Goal: Transaction & Acquisition: Obtain resource

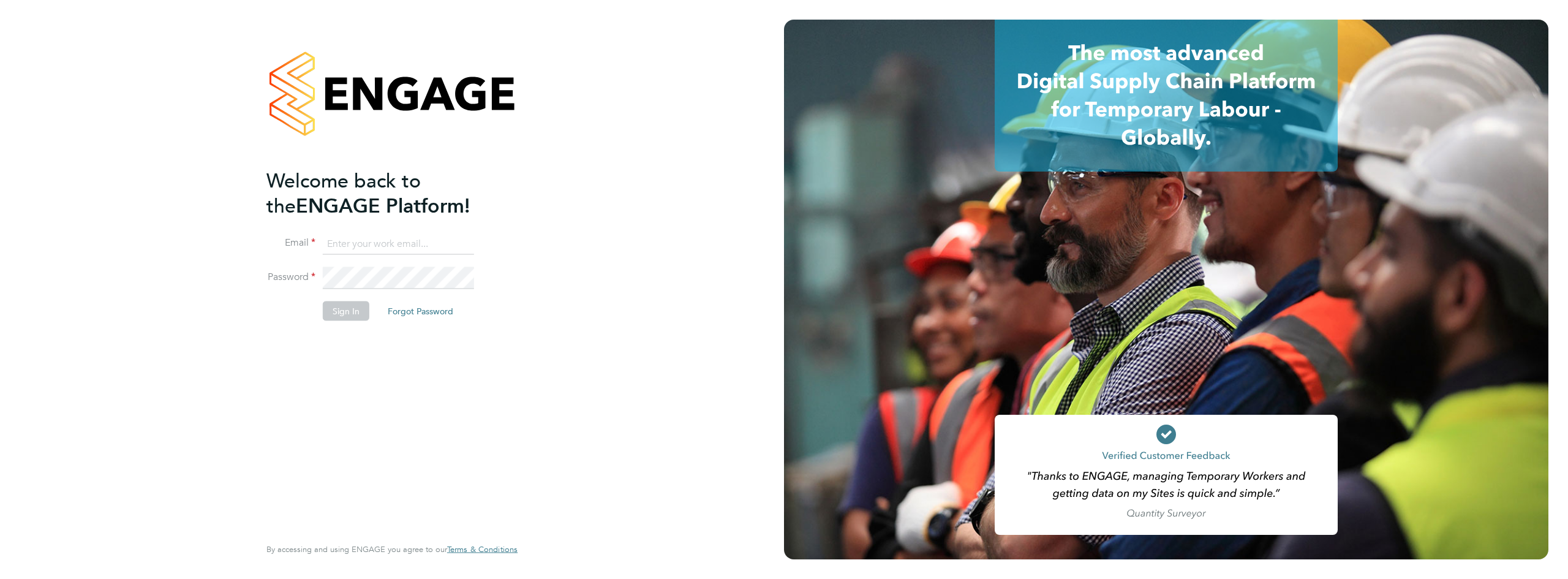
type input "bjones@spheresolutions.co.uk"
click at [352, 312] on button "Sign In" at bounding box center [346, 311] width 46 height 19
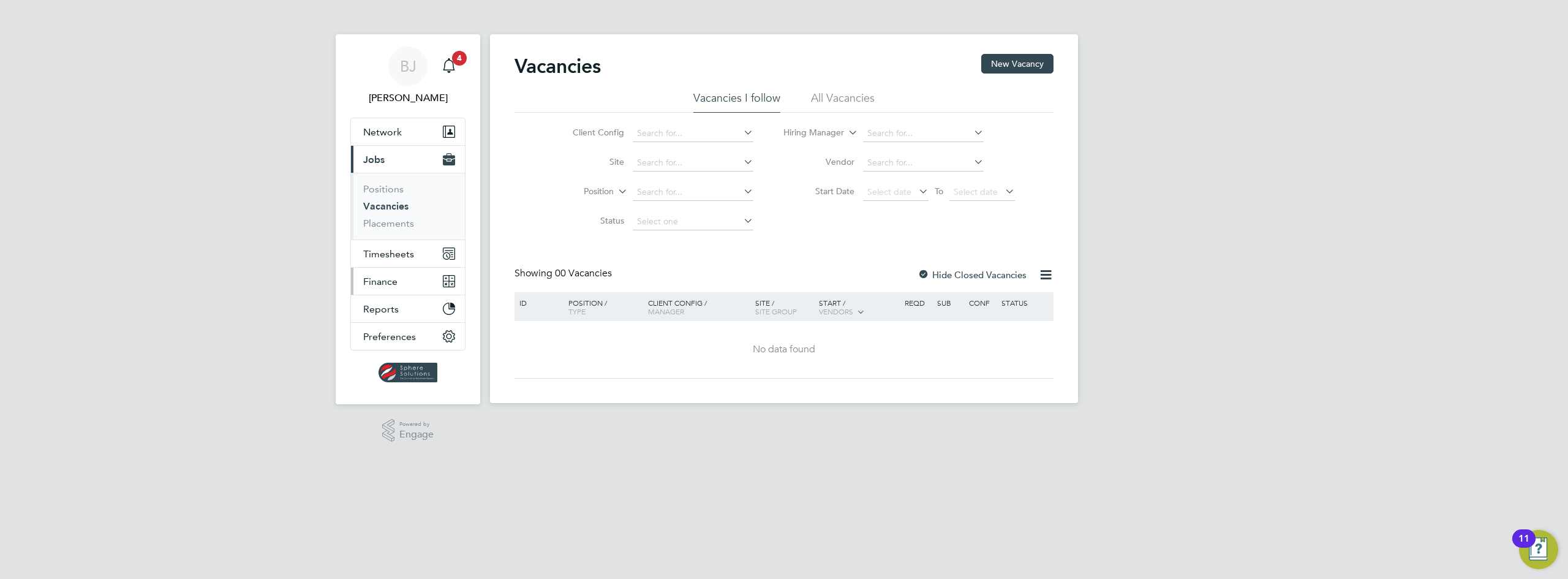
click at [383, 284] on span "Finance" at bounding box center [380, 281] width 34 height 12
click at [387, 251] on link "Invoices & Credit Notes" at bounding box center [402, 250] width 76 height 24
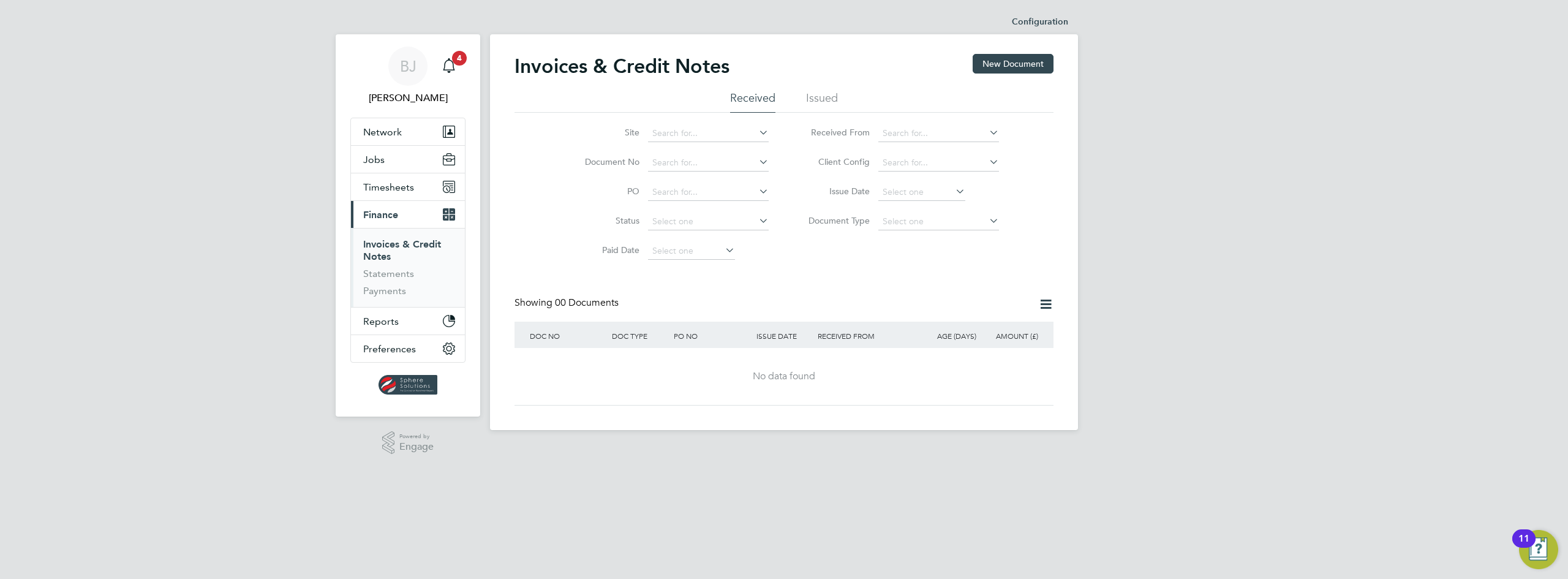
click at [817, 104] on li "Issued" at bounding box center [822, 102] width 32 height 22
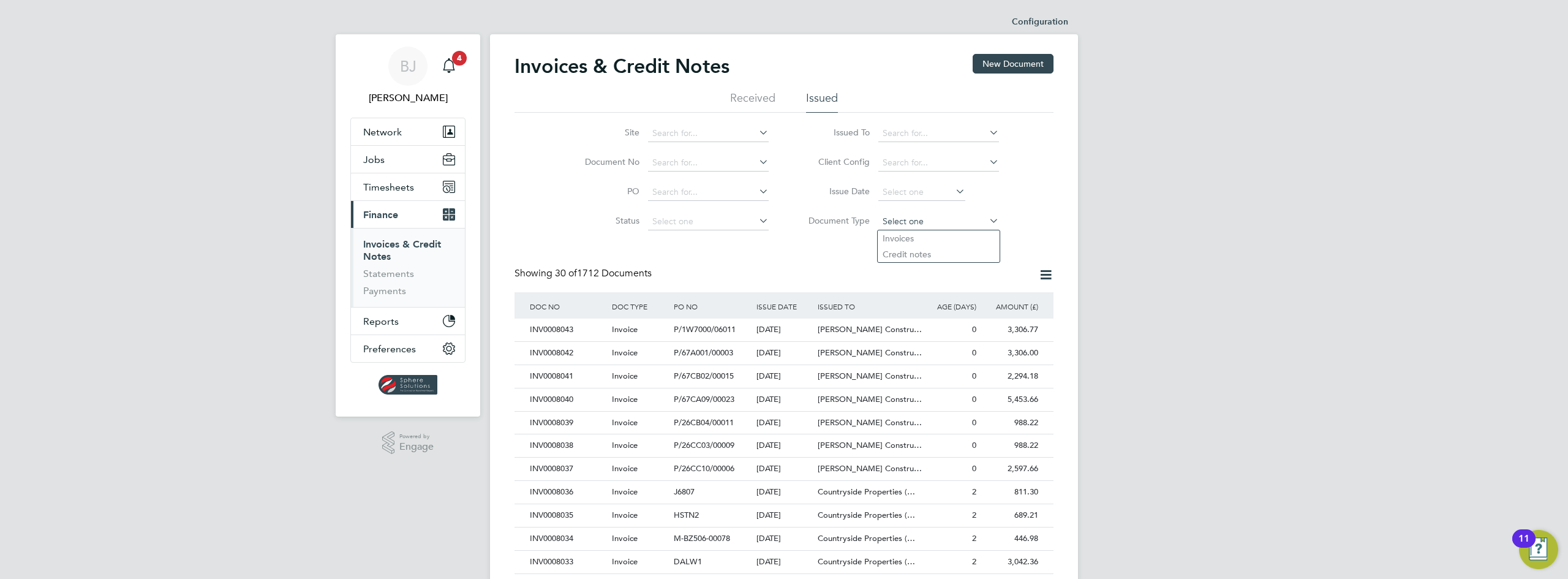
click at [889, 224] on input at bounding box center [939, 221] width 121 height 17
click at [907, 138] on input at bounding box center [939, 133] width 121 height 17
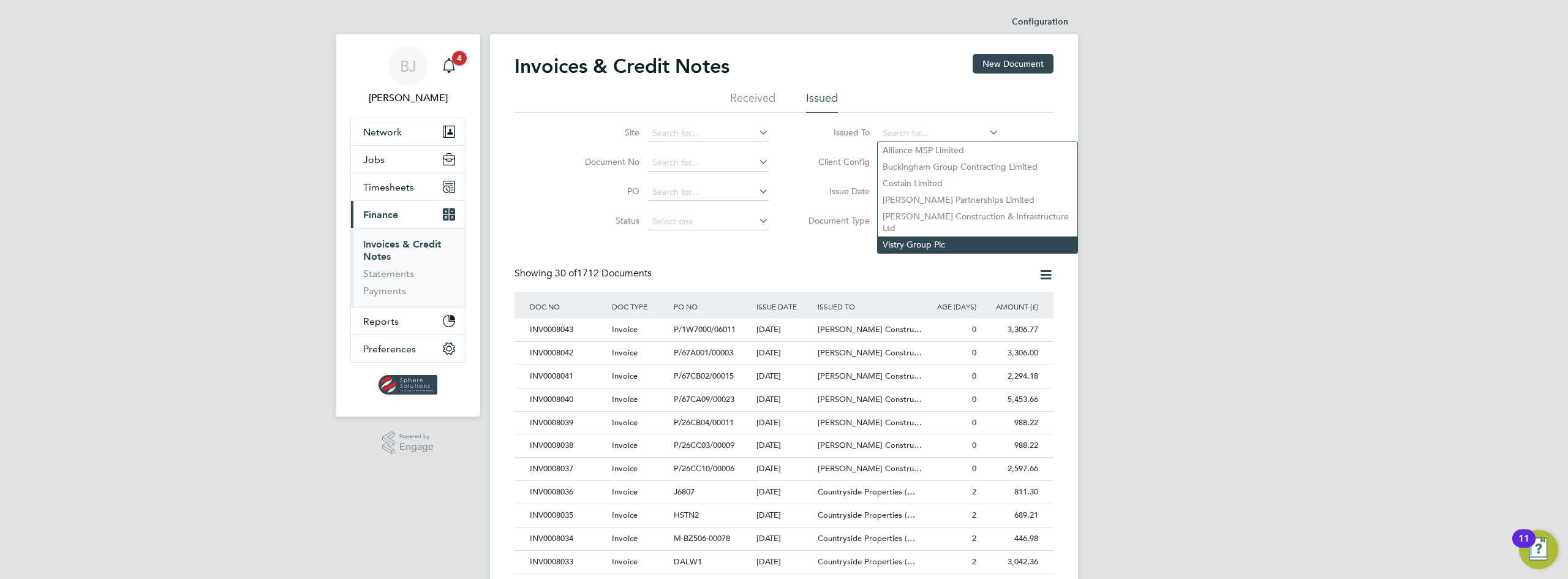
click at [888, 236] on li "Vistry Group Plc" at bounding box center [978, 244] width 200 height 16
type input "Vistry Group Plc"
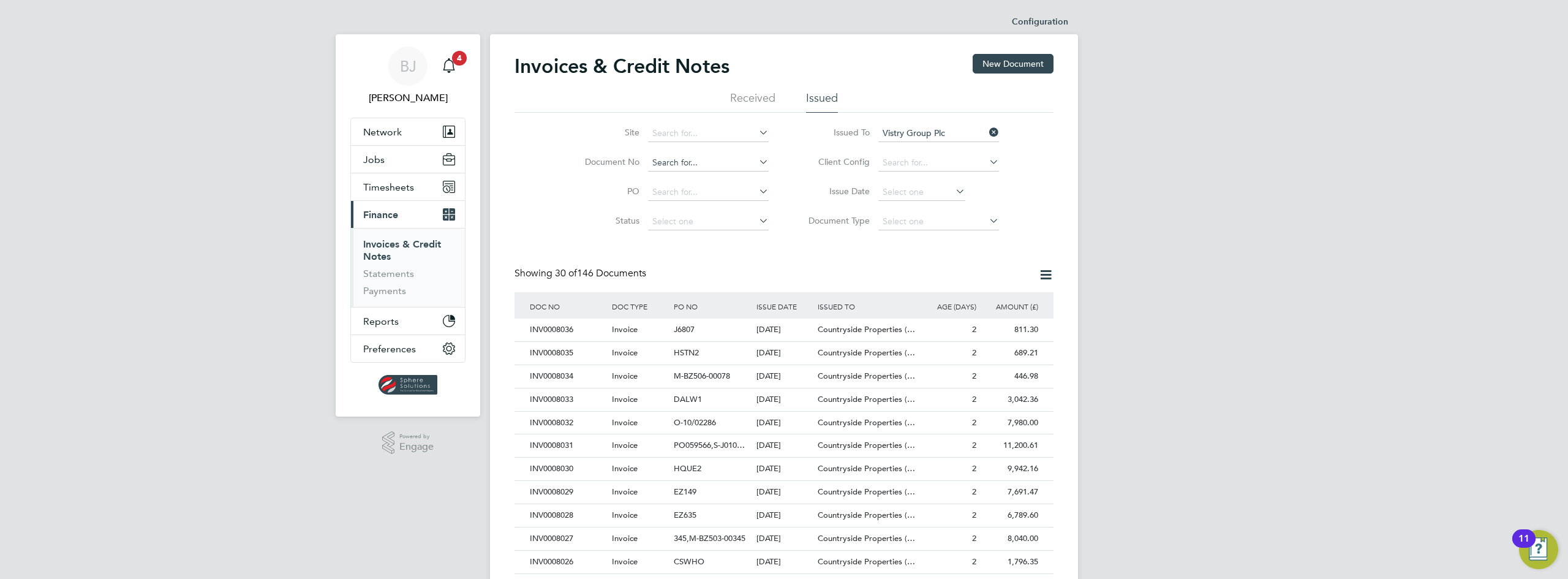
click at [680, 168] on input at bounding box center [708, 162] width 121 height 17
click at [680, 177] on li "INV000 7914" at bounding box center [708, 180] width 122 height 16
type input "INV0007914"
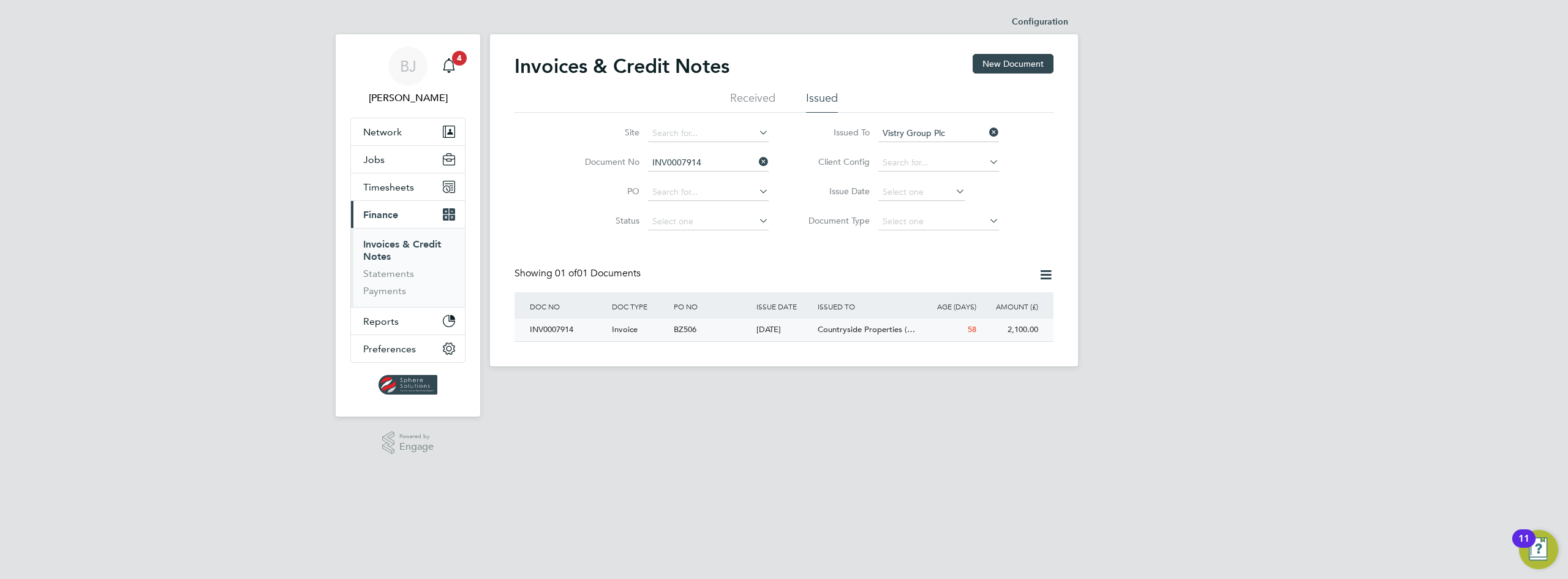
click at [929, 335] on div "58" at bounding box center [948, 330] width 62 height 23
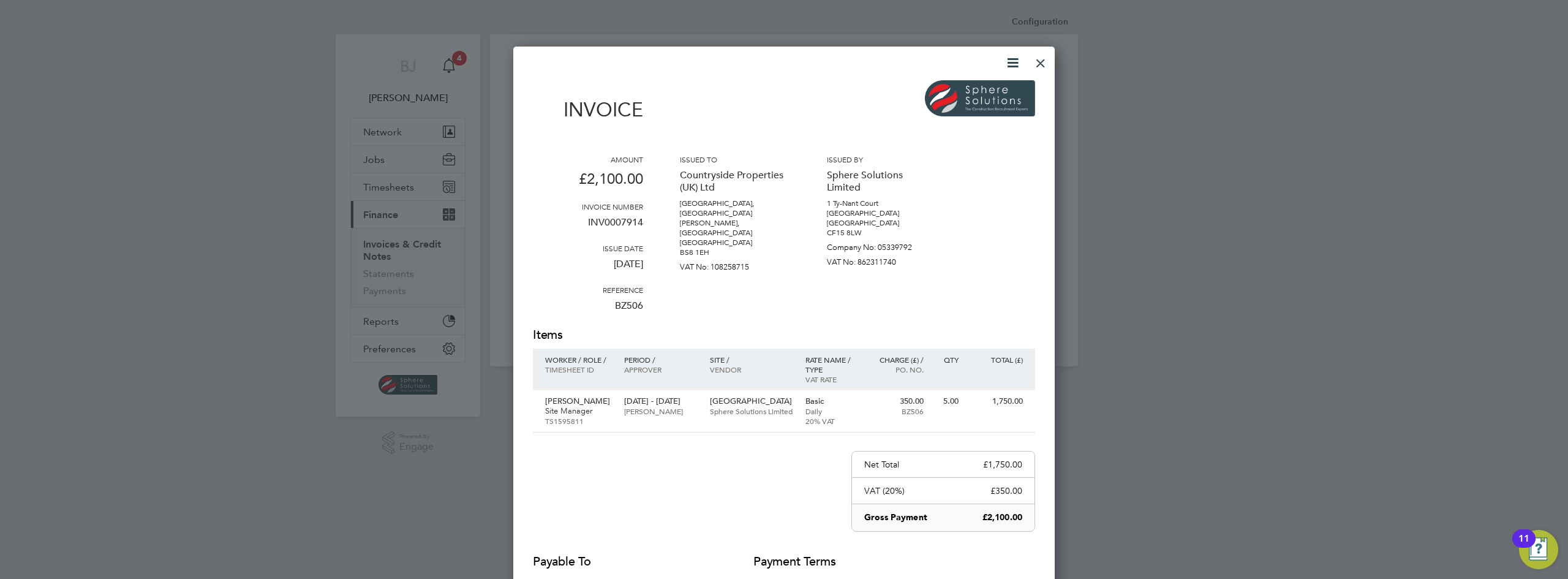
click at [1010, 66] on icon at bounding box center [1013, 63] width 15 height 15
click at [950, 95] on li "Download Invoice" at bounding box center [975, 91] width 85 height 17
click at [1036, 66] on div at bounding box center [1040, 60] width 22 height 22
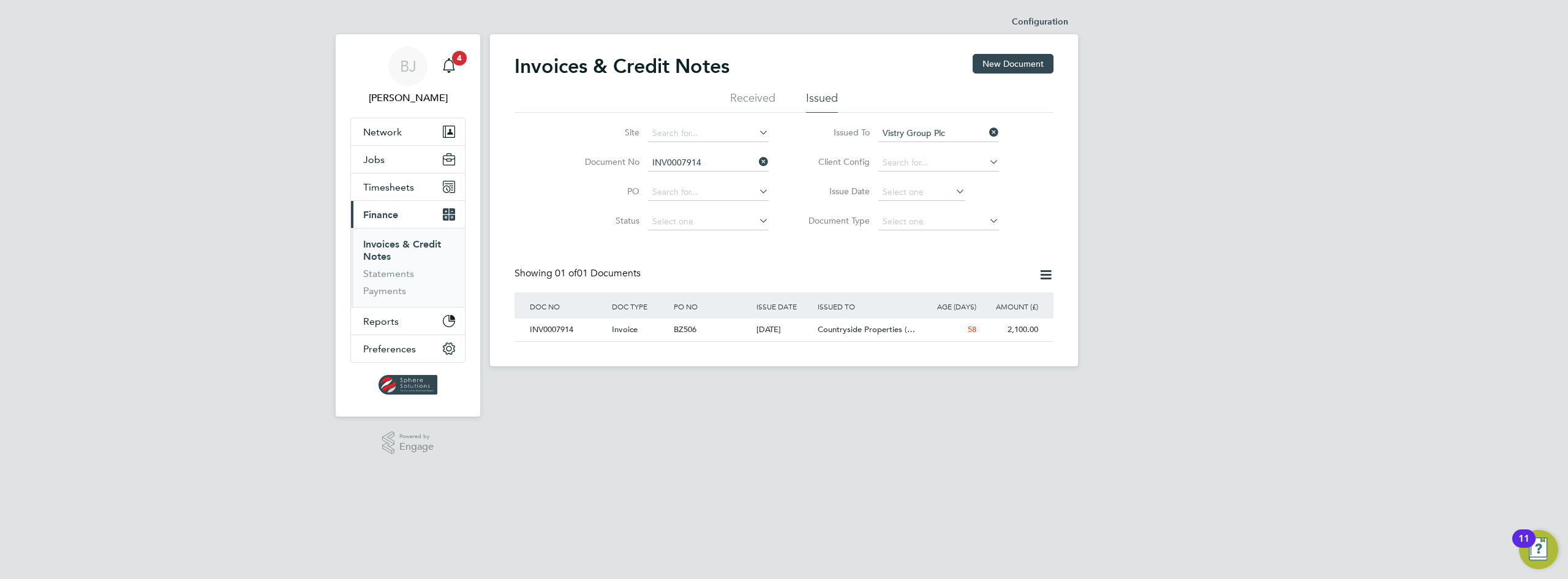
click at [770, 158] on li "Document No INV0007914" at bounding box center [669, 163] width 230 height 29
click at [756, 158] on icon at bounding box center [756, 161] width 0 height 17
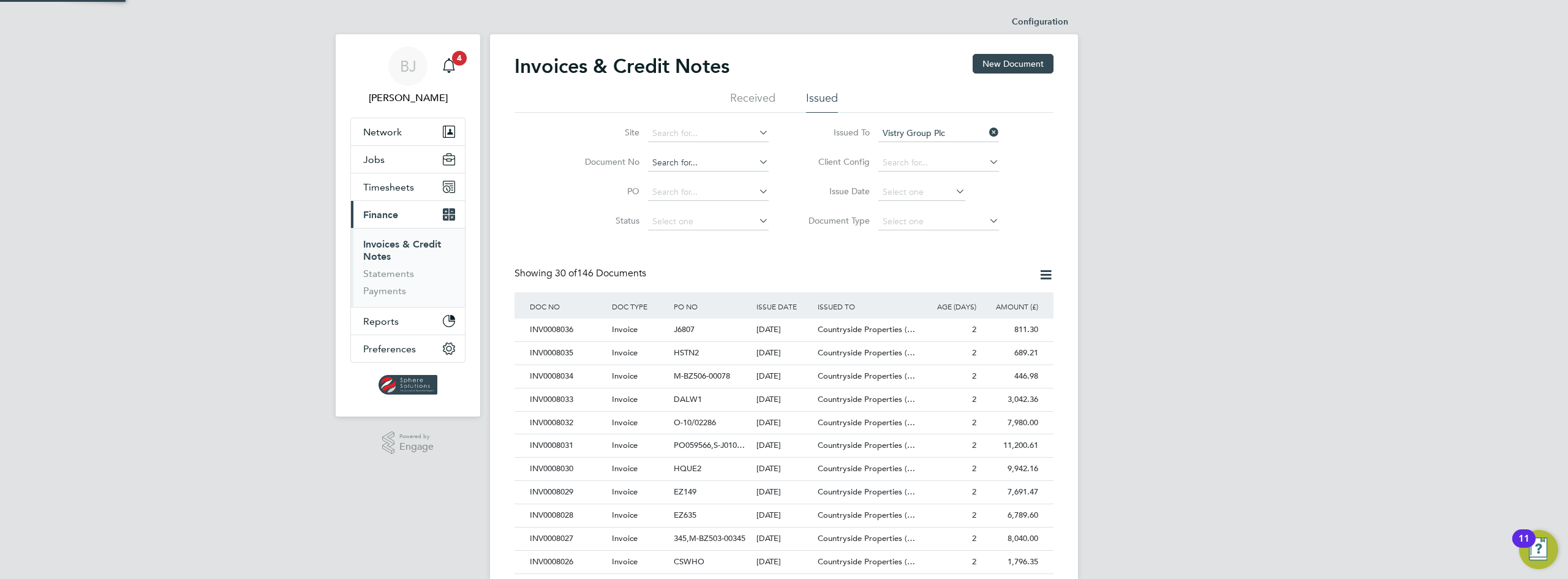
click at [737, 159] on input at bounding box center [708, 162] width 121 height 17
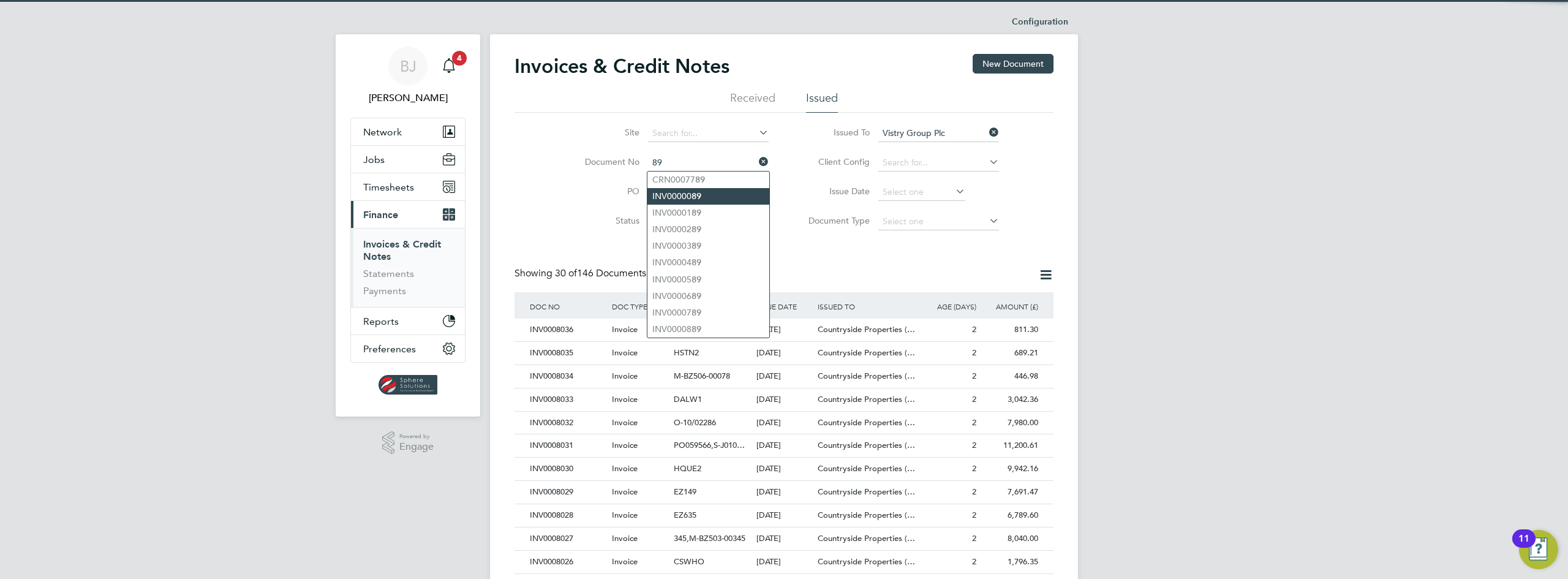
type input "8"
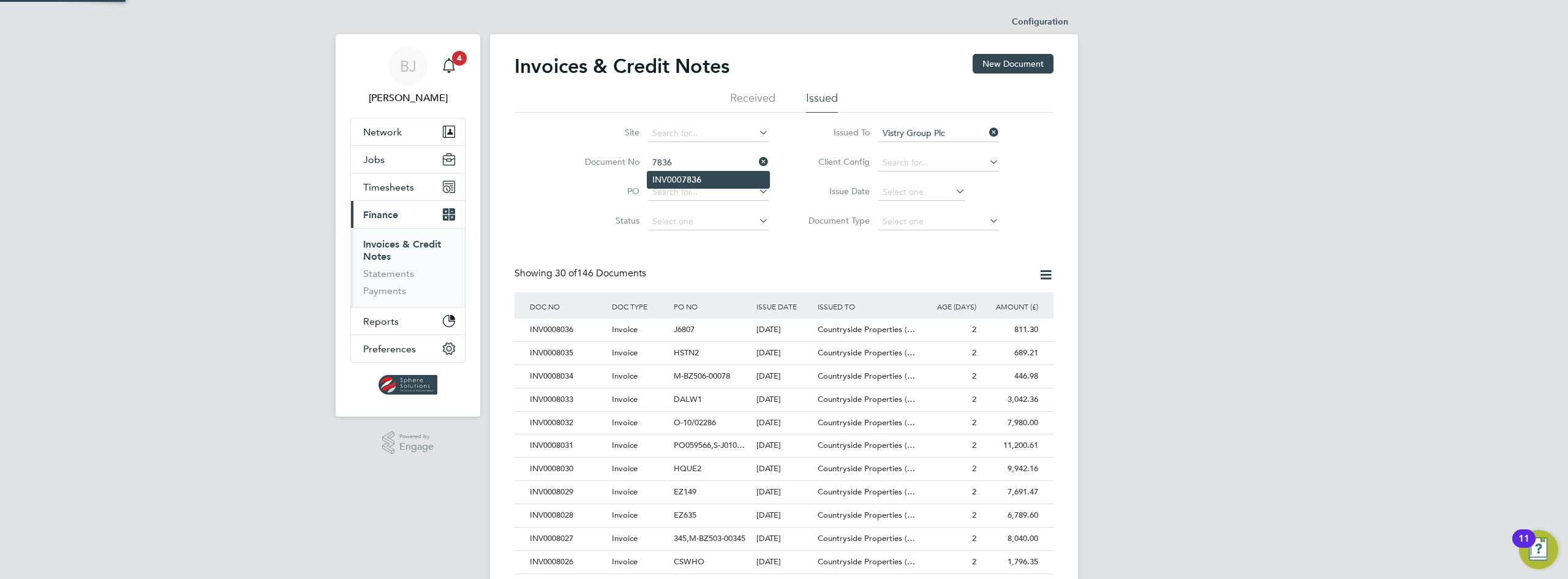
click at [710, 178] on li "INV000 7836" at bounding box center [708, 180] width 122 height 16
type input "INV0007836"
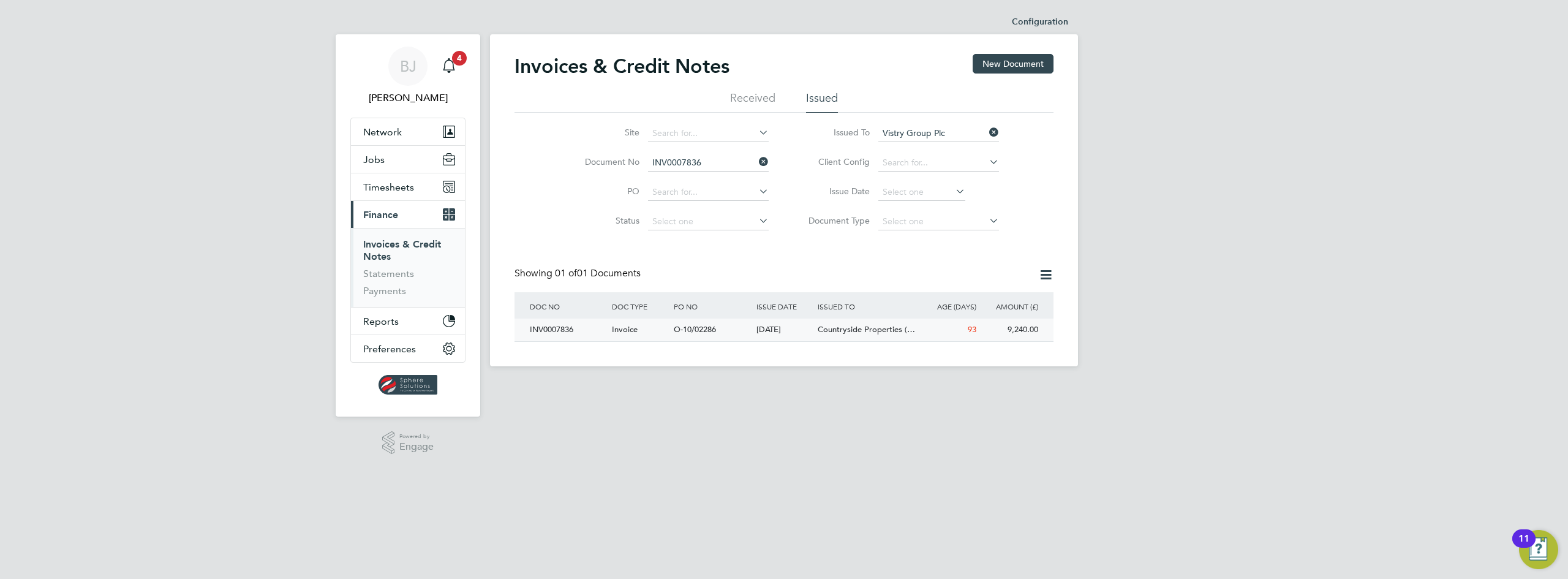
click at [589, 332] on div "INV0007836" at bounding box center [568, 330] width 82 height 23
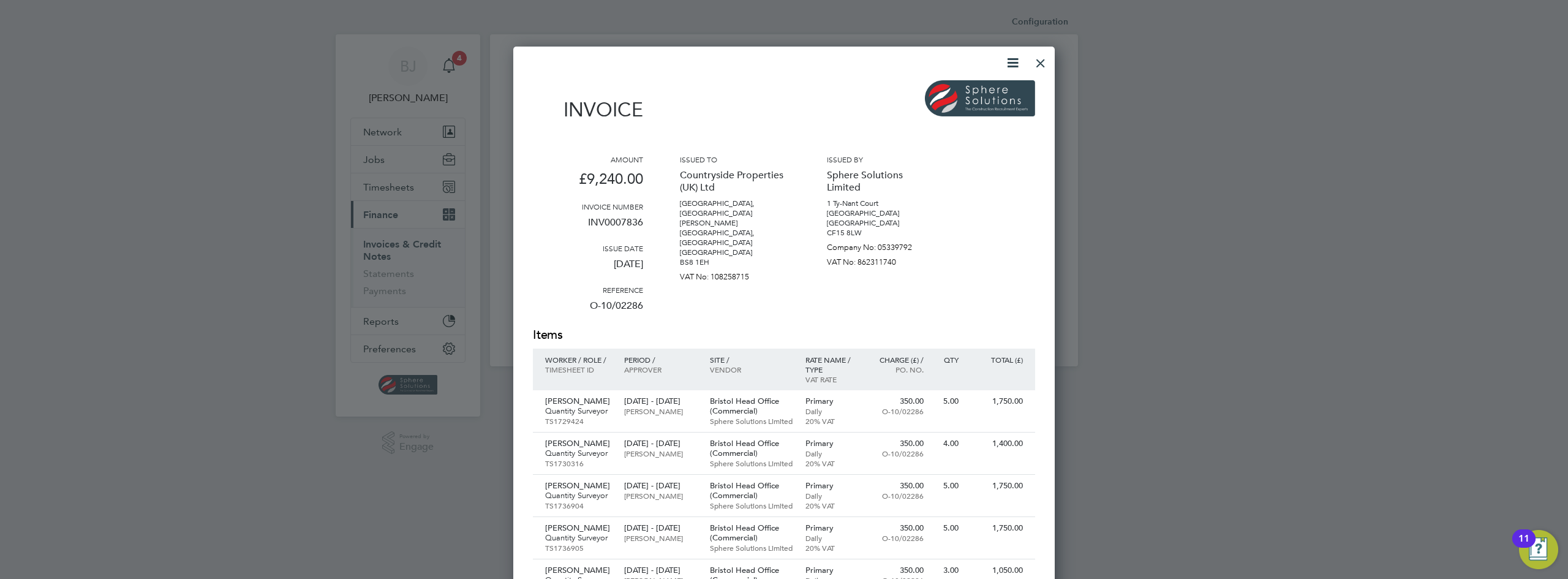
click at [1007, 68] on icon at bounding box center [1013, 63] width 15 height 15
click at [952, 91] on li "Download Invoice" at bounding box center [975, 91] width 85 height 17
click at [1037, 65] on div at bounding box center [1040, 60] width 22 height 22
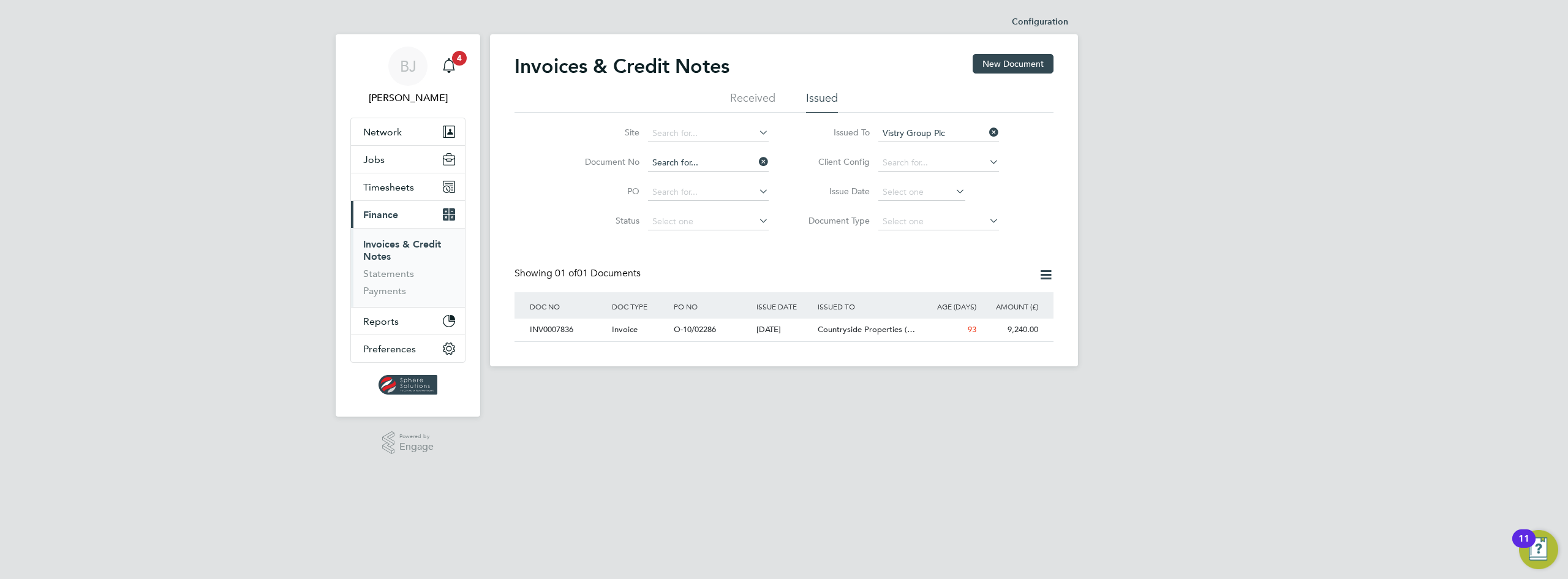
click at [723, 164] on input at bounding box center [708, 162] width 121 height 17
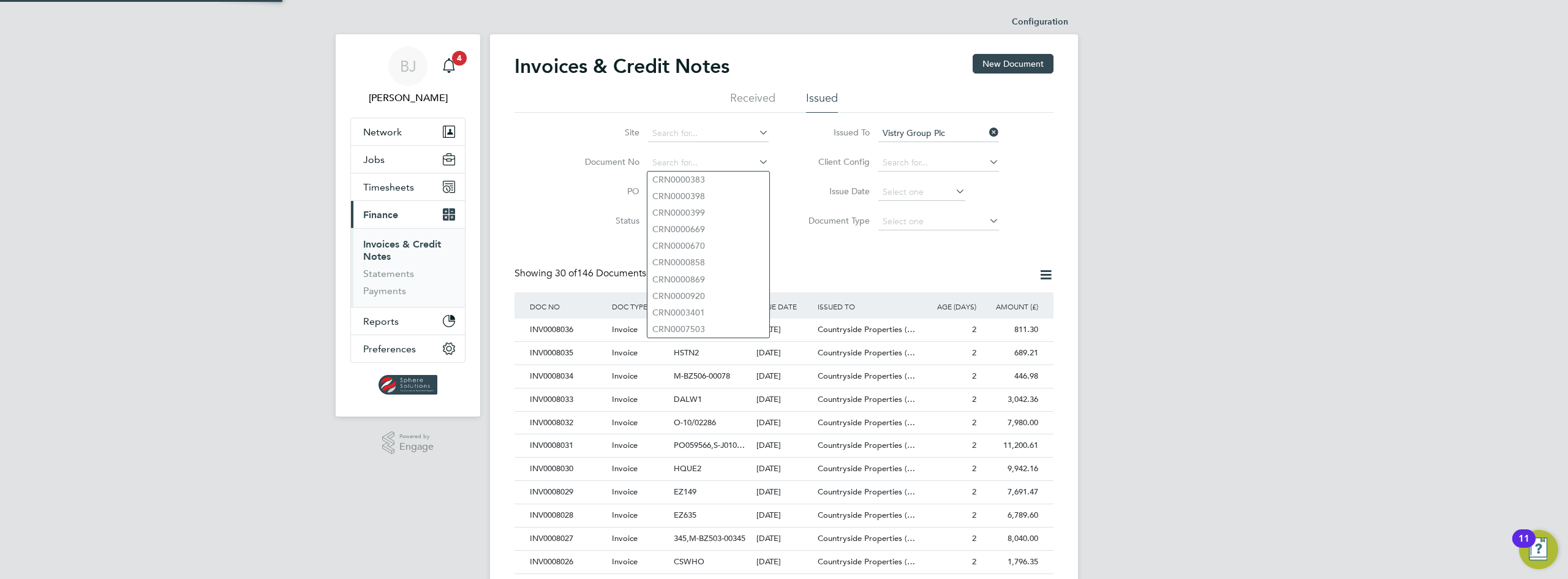
scroll to position [23, 83]
click at [689, 193] on input at bounding box center [708, 192] width 121 height 17
click at [676, 164] on input at bounding box center [708, 162] width 121 height 17
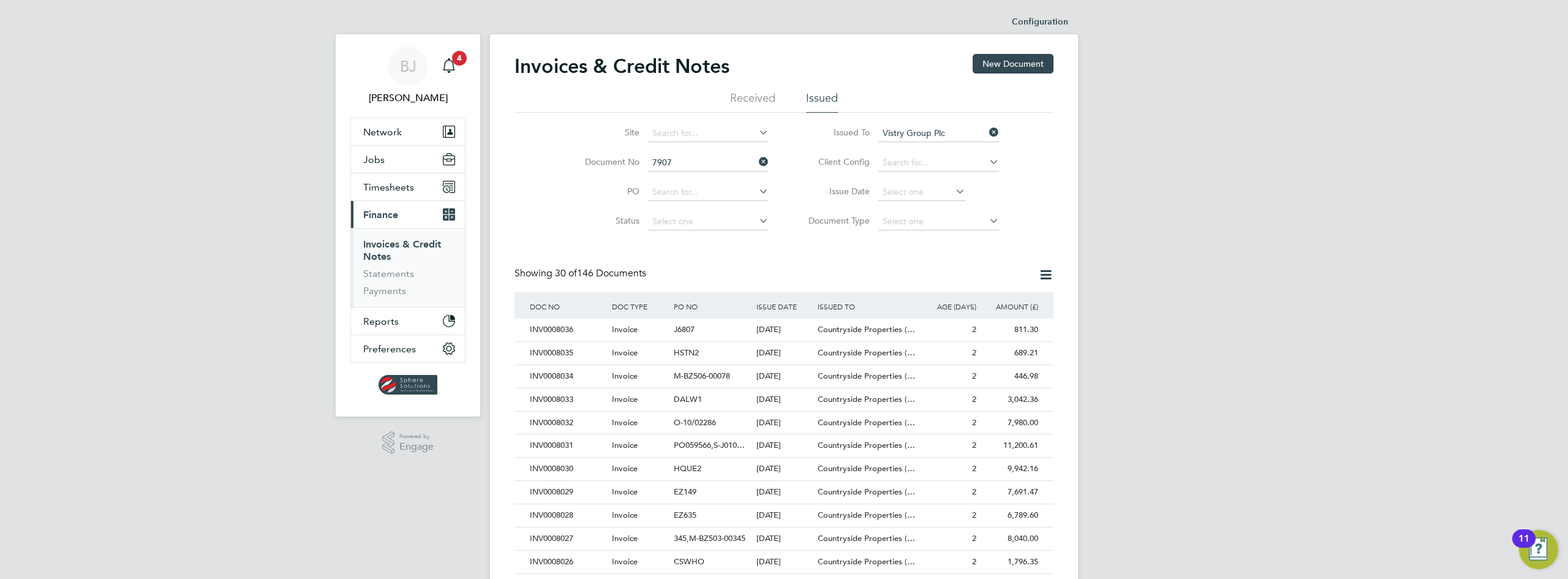
click at [708, 162] on input "7907" at bounding box center [708, 162] width 121 height 17
click at [698, 163] on input "7907" at bounding box center [708, 162] width 121 height 17
click at [680, 161] on input "790" at bounding box center [708, 162] width 121 height 17
type input "7"
click at [821, 104] on li "Issued" at bounding box center [822, 102] width 32 height 22
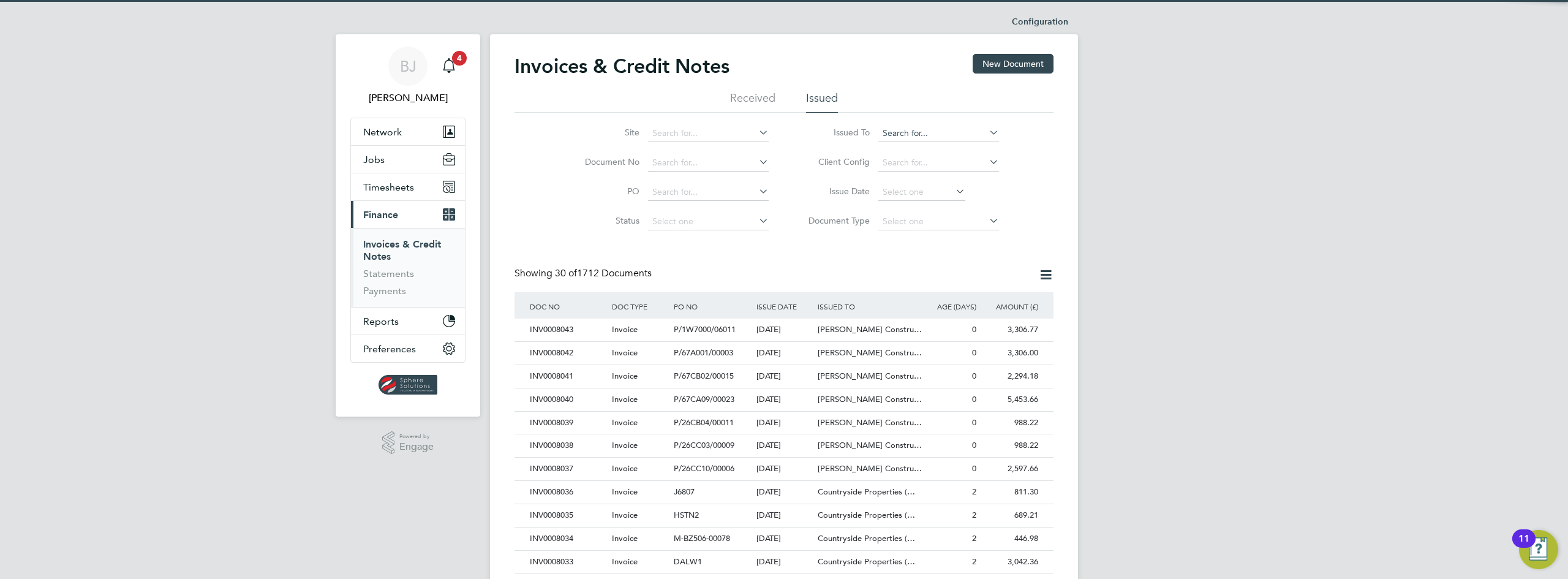
click at [907, 131] on input at bounding box center [939, 133] width 121 height 17
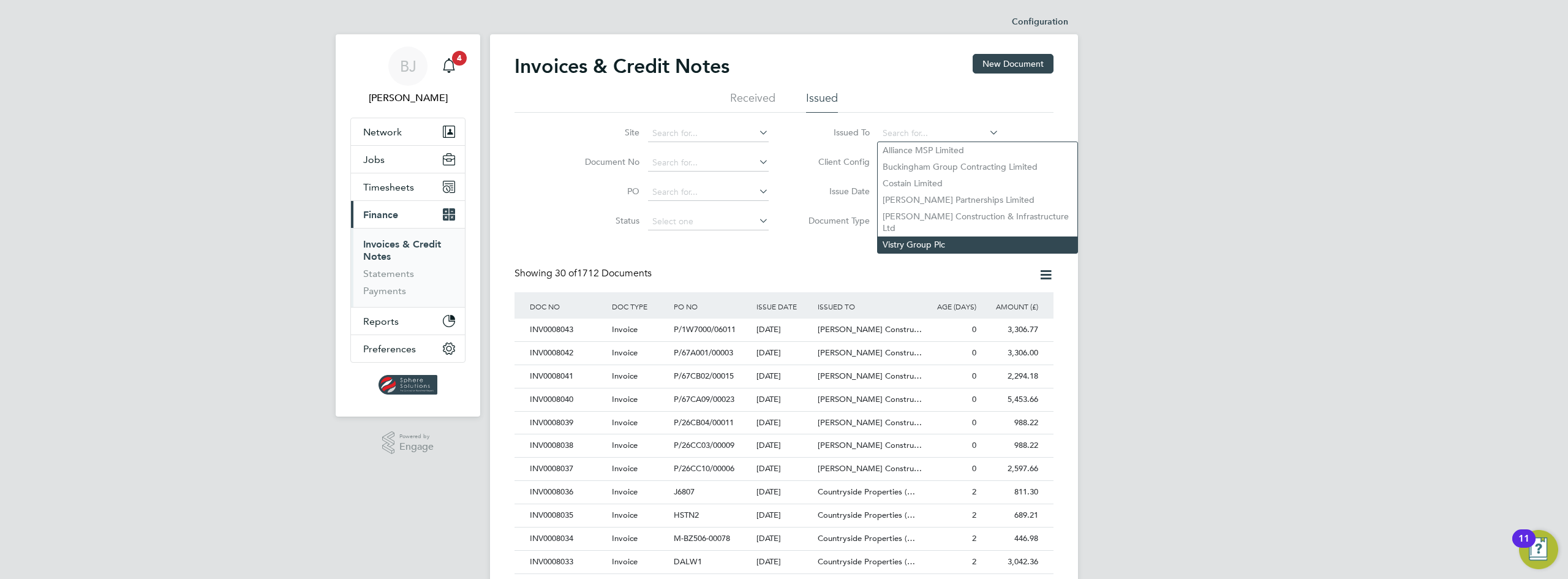
click at [899, 236] on li "Vistry Group Plc" at bounding box center [978, 244] width 200 height 16
type input "Vistry Group Plc"
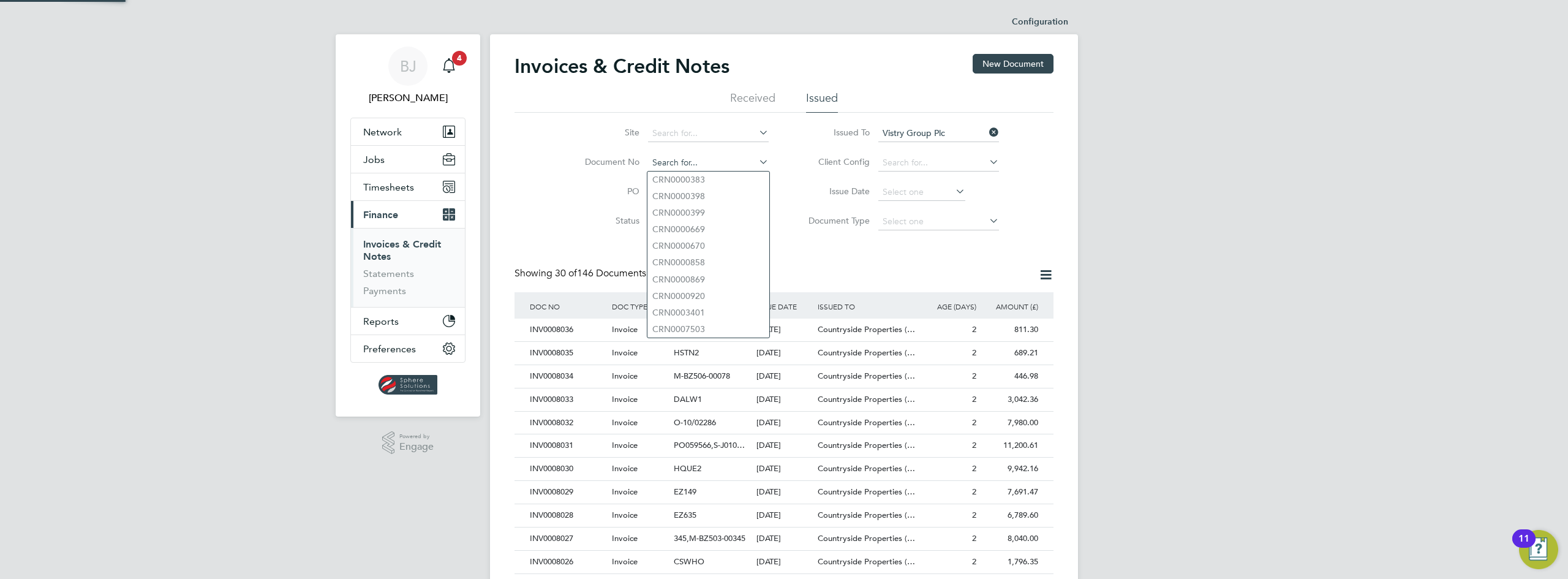
click at [714, 170] on input at bounding box center [708, 162] width 121 height 17
click at [709, 329] on li "INV000 790 7" at bounding box center [708, 329] width 122 height 16
type input "INV0007907"
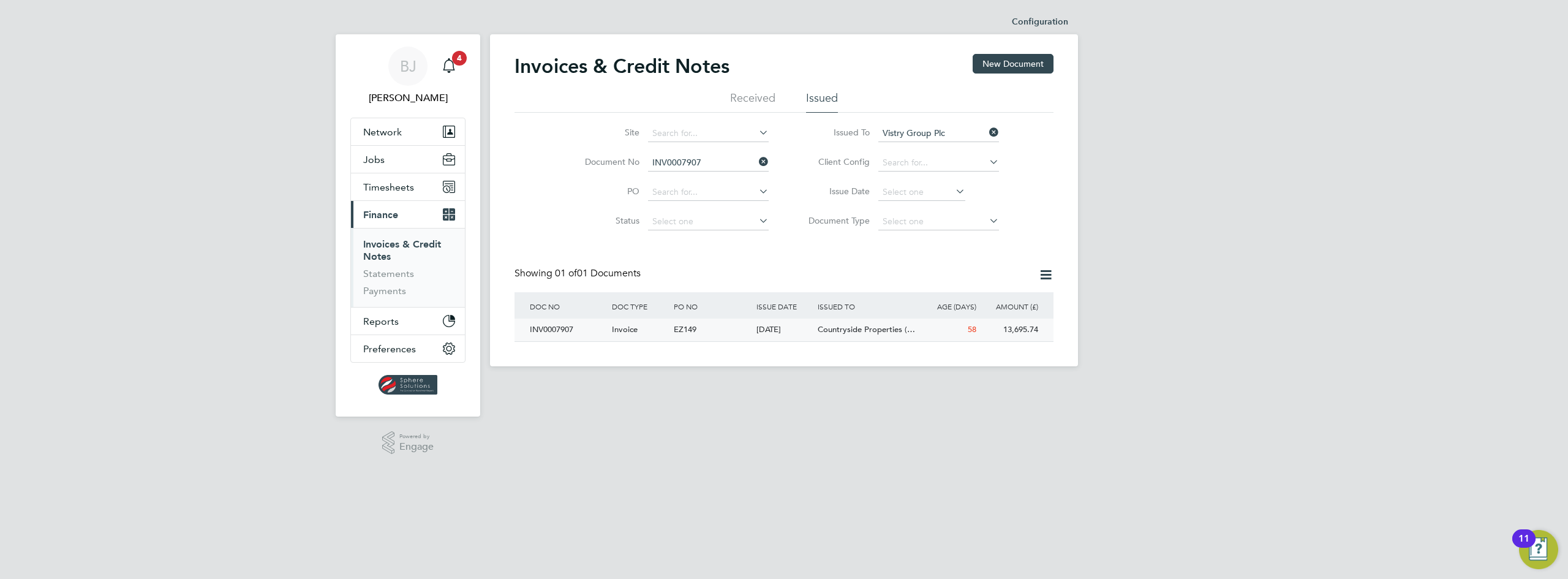
click at [605, 327] on div "INV0007907" at bounding box center [568, 330] width 82 height 23
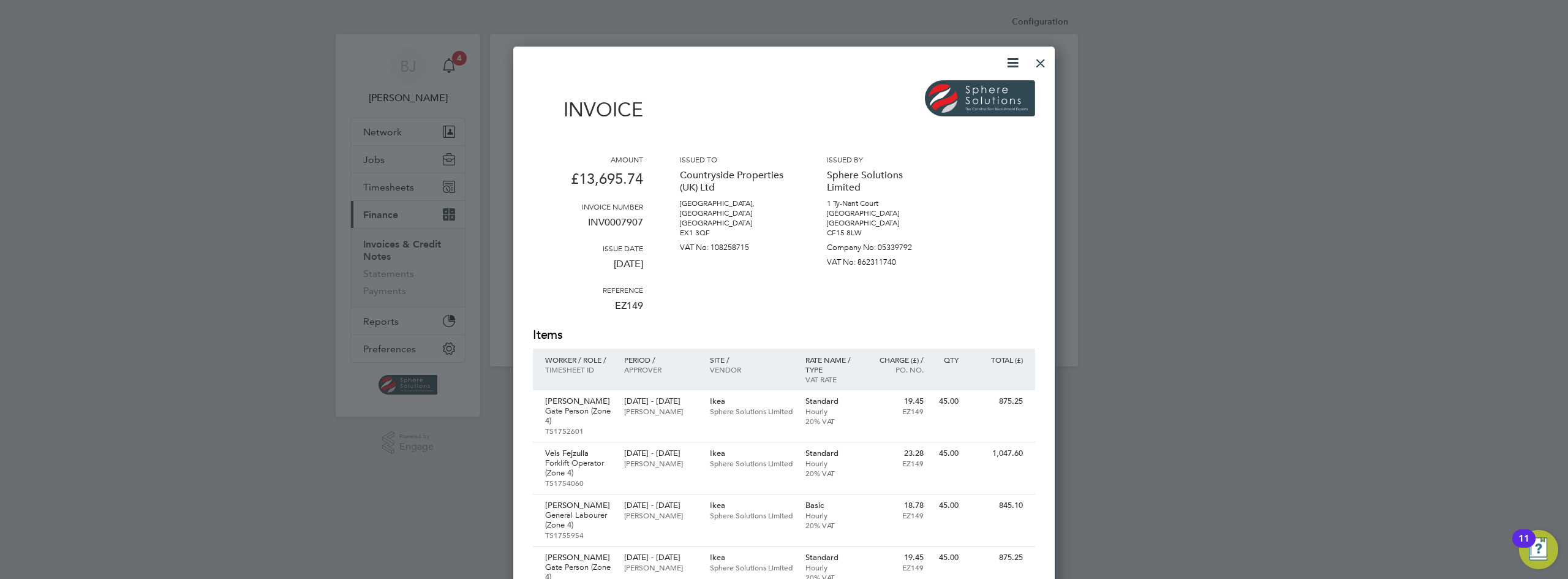
click at [1010, 60] on icon at bounding box center [1013, 63] width 15 height 15
click at [980, 91] on li "Download Invoice" at bounding box center [975, 91] width 85 height 17
click at [1043, 61] on div at bounding box center [1040, 60] width 22 height 22
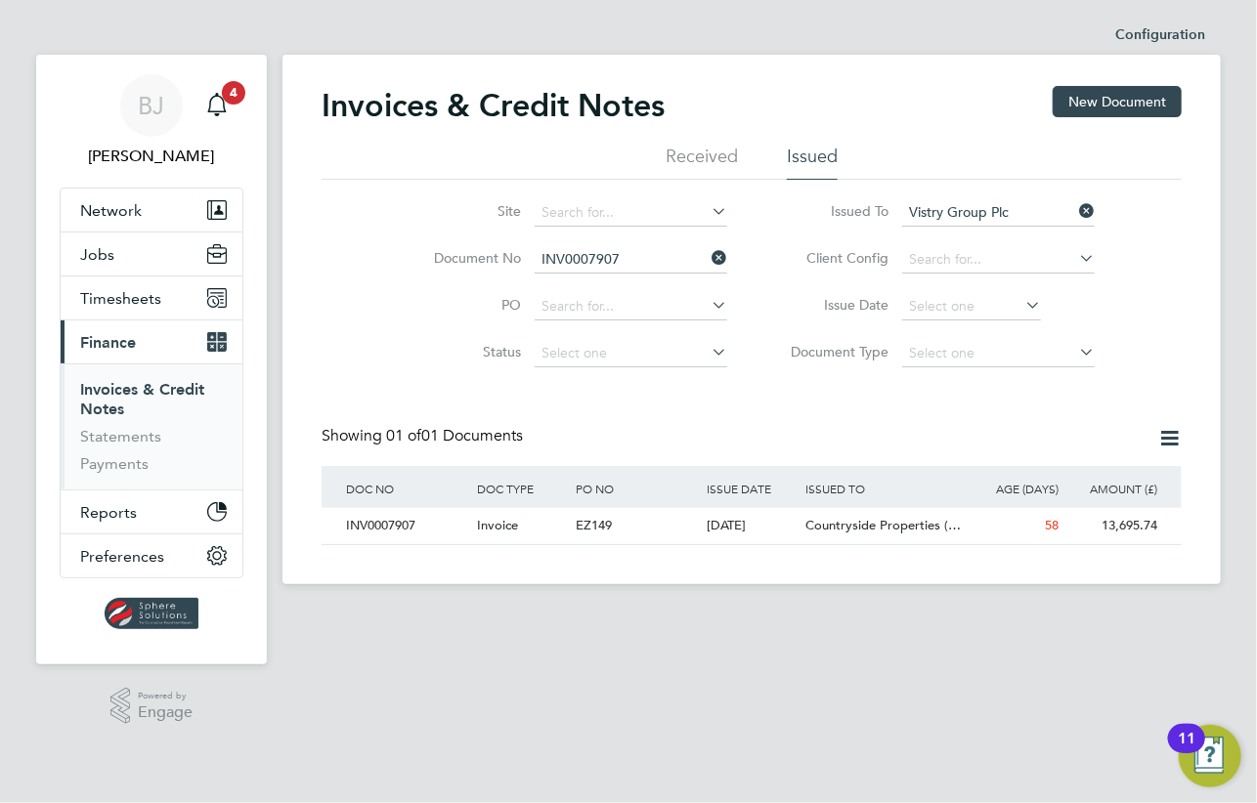
scroll to position [37, 165]
click at [656, 275] on li "Document No INV0007907" at bounding box center [567, 260] width 367 height 47
drag, startPoint x: 709, startPoint y: 263, endPoint x: 696, endPoint y: 255, distance: 14.9
click at [708, 263] on icon at bounding box center [708, 257] width 0 height 27
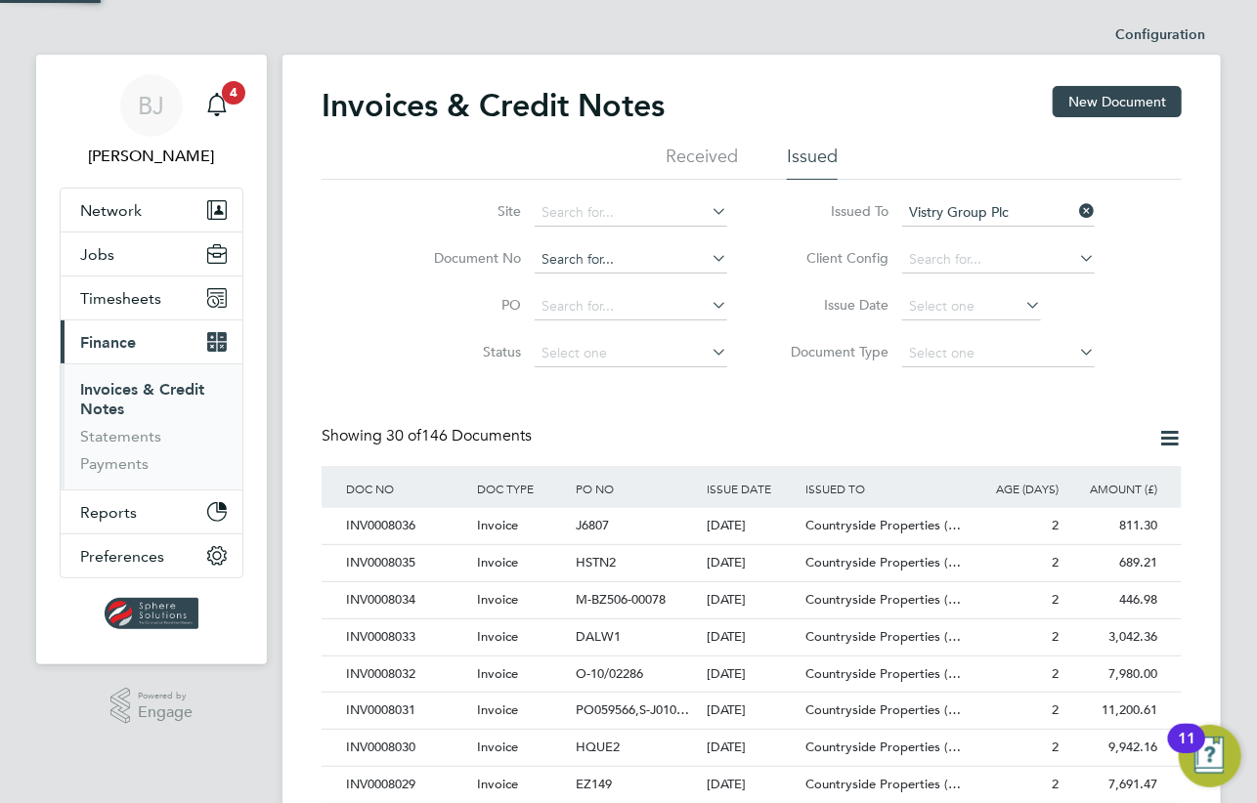
scroll to position [37, 133]
click at [639, 256] on input at bounding box center [631, 259] width 193 height 27
click at [580, 285] on li "INV000 7908" at bounding box center [632, 286] width 194 height 26
type input "INV0007908"
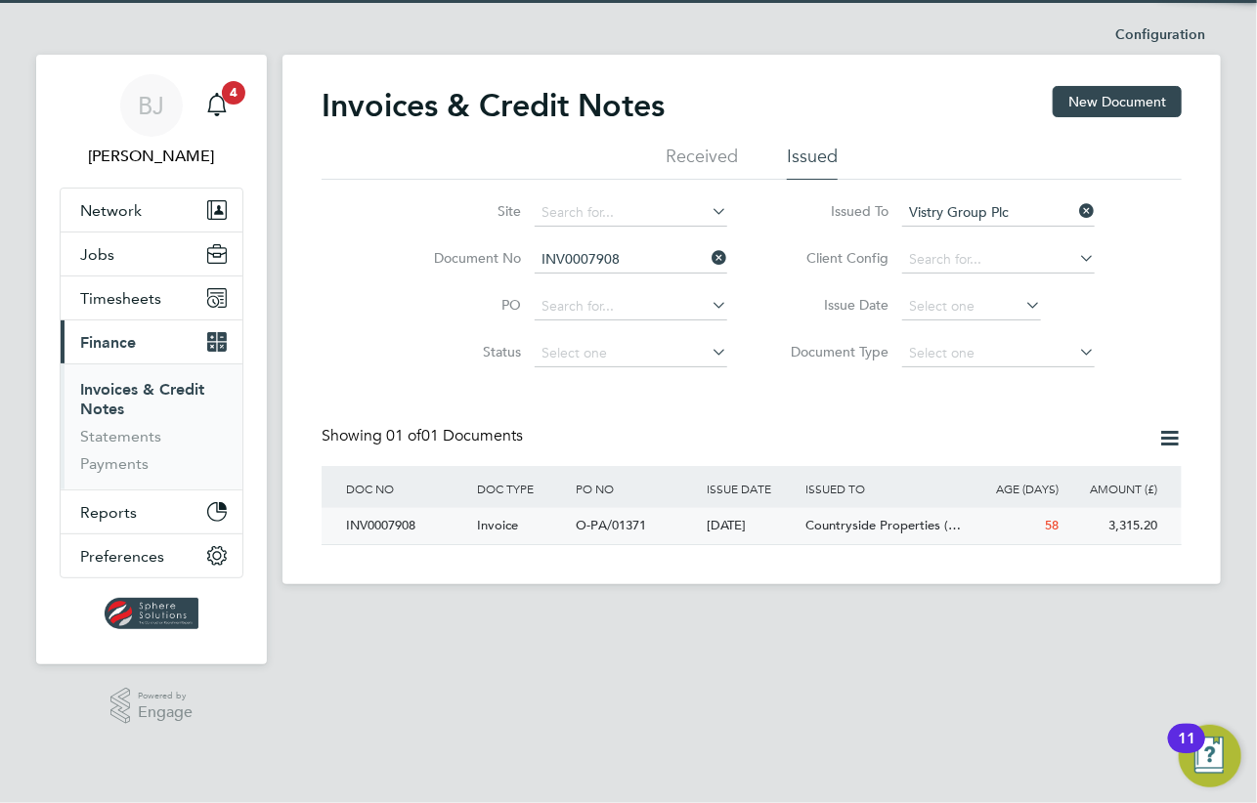
click at [603, 526] on span "O-PA/01371" at bounding box center [611, 525] width 70 height 17
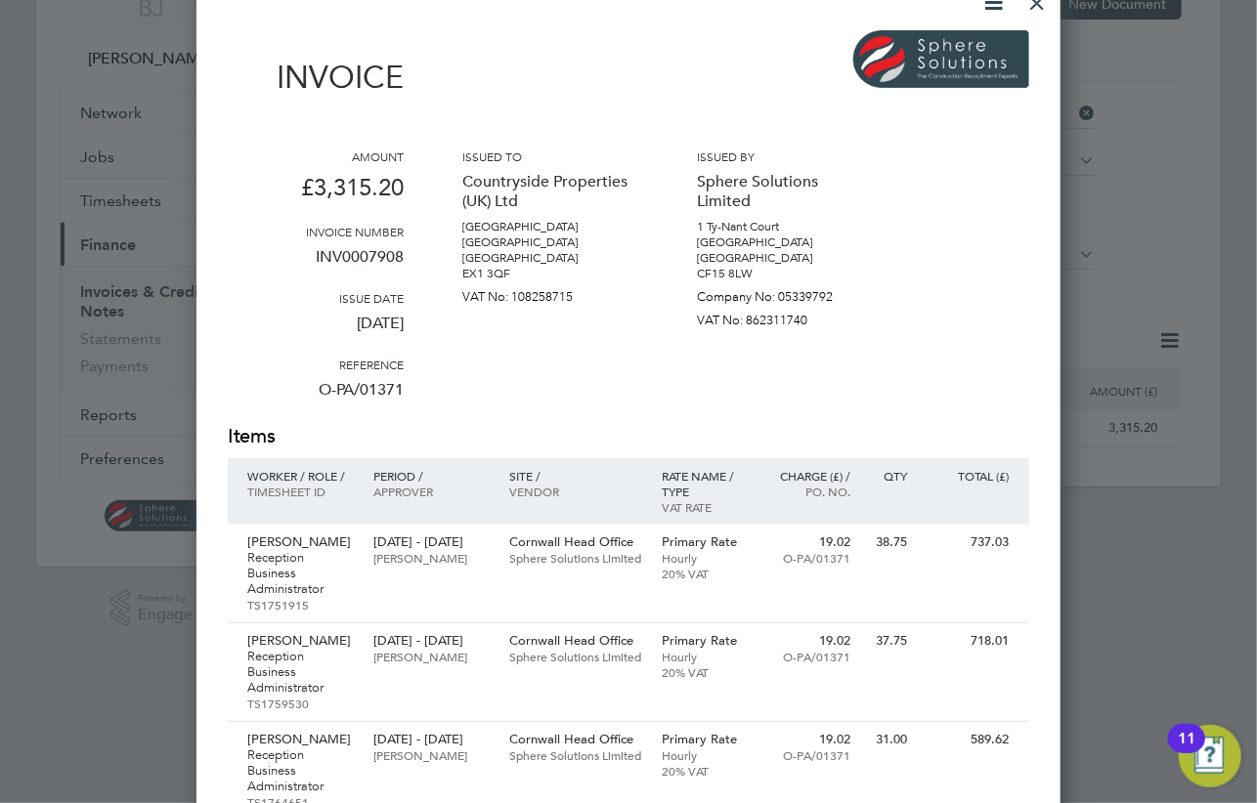
click at [993, 7] on icon at bounding box center [993, 2] width 24 height 24
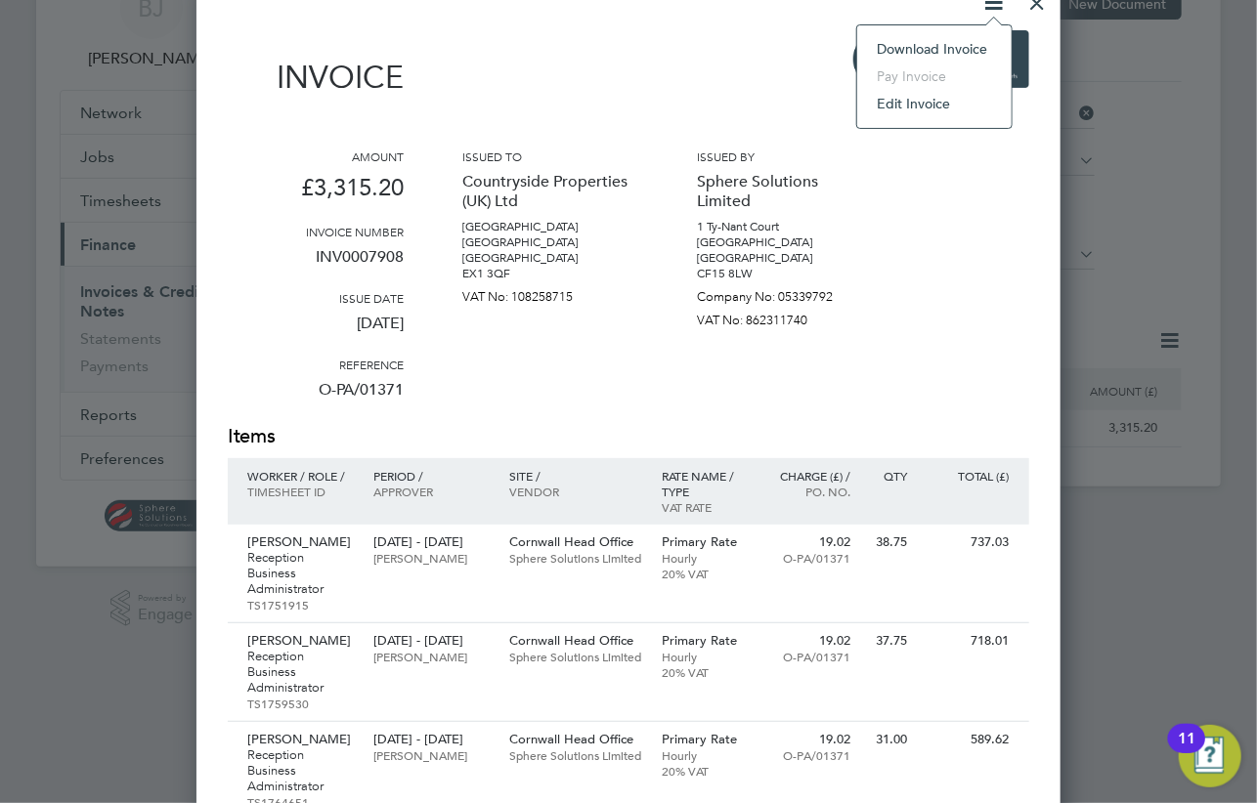
click at [921, 44] on li "Download Invoice" at bounding box center [934, 48] width 135 height 27
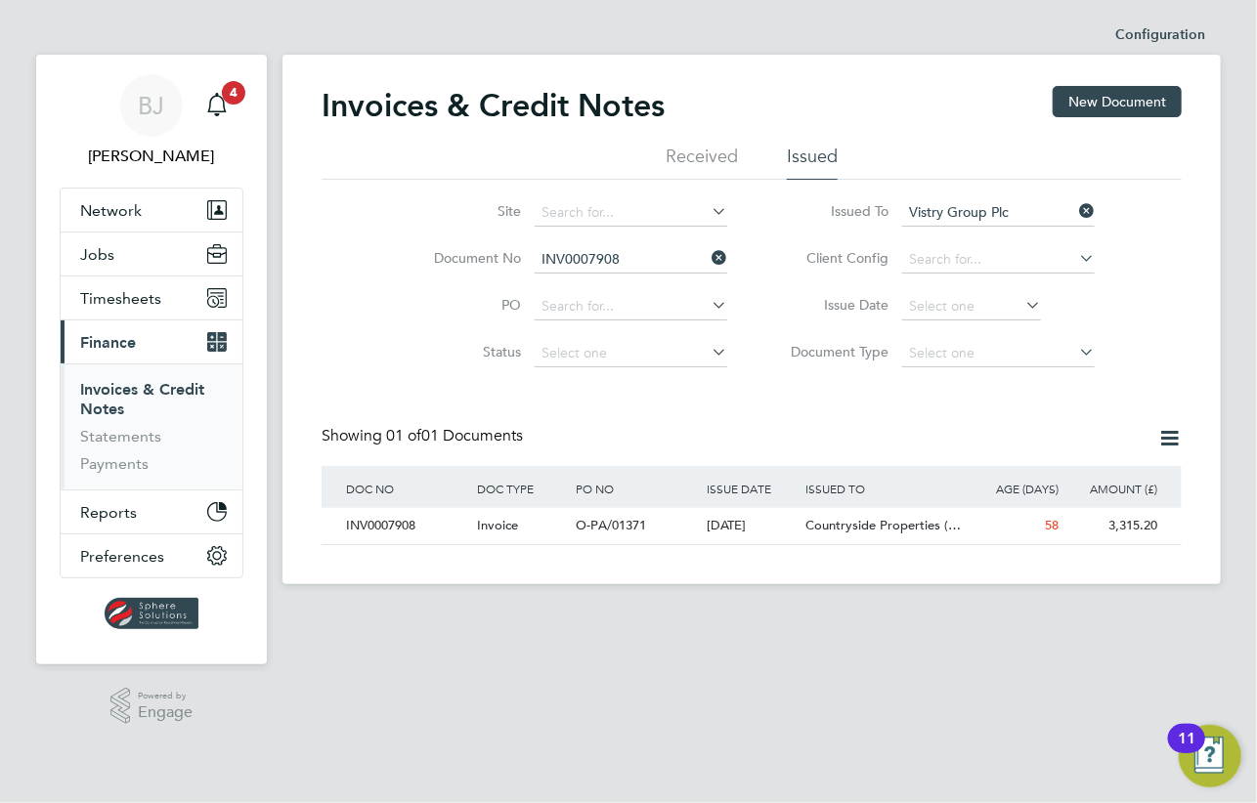
click at [708, 257] on icon at bounding box center [708, 257] width 0 height 27
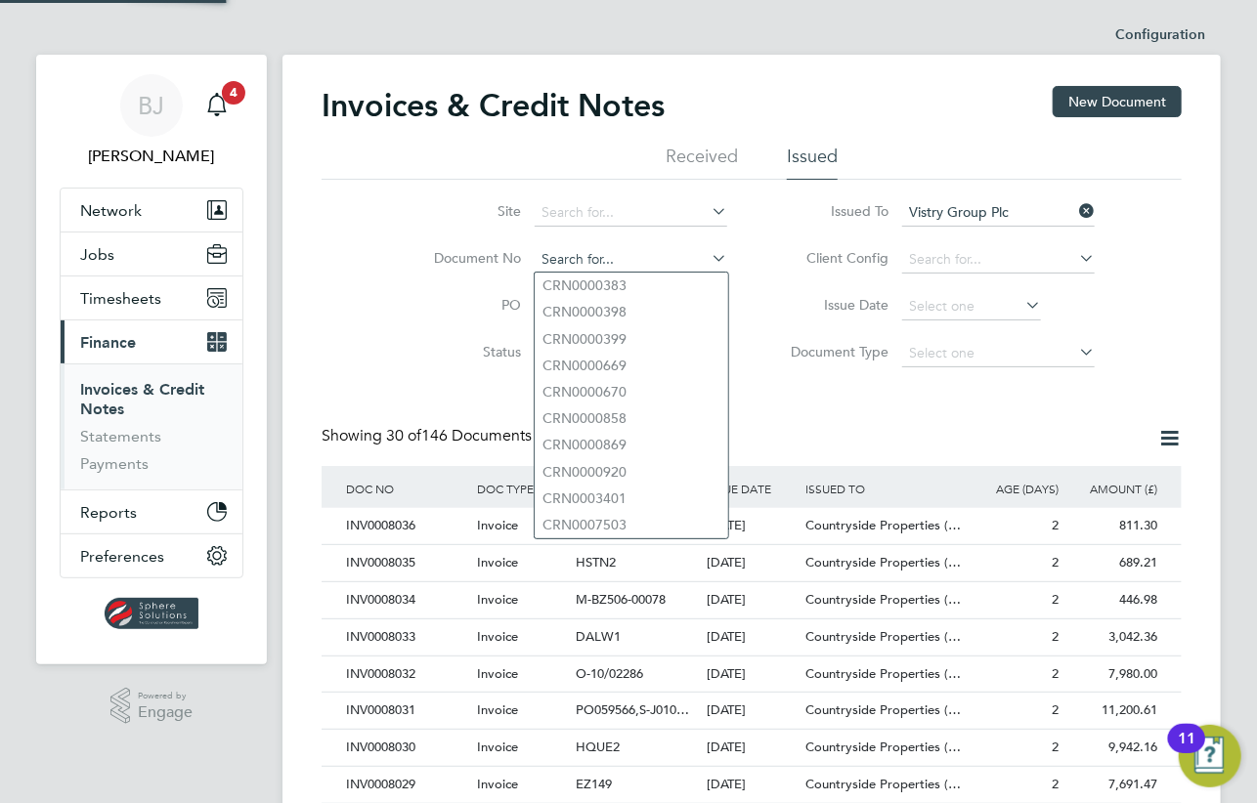
click at [660, 265] on input at bounding box center [631, 259] width 193 height 27
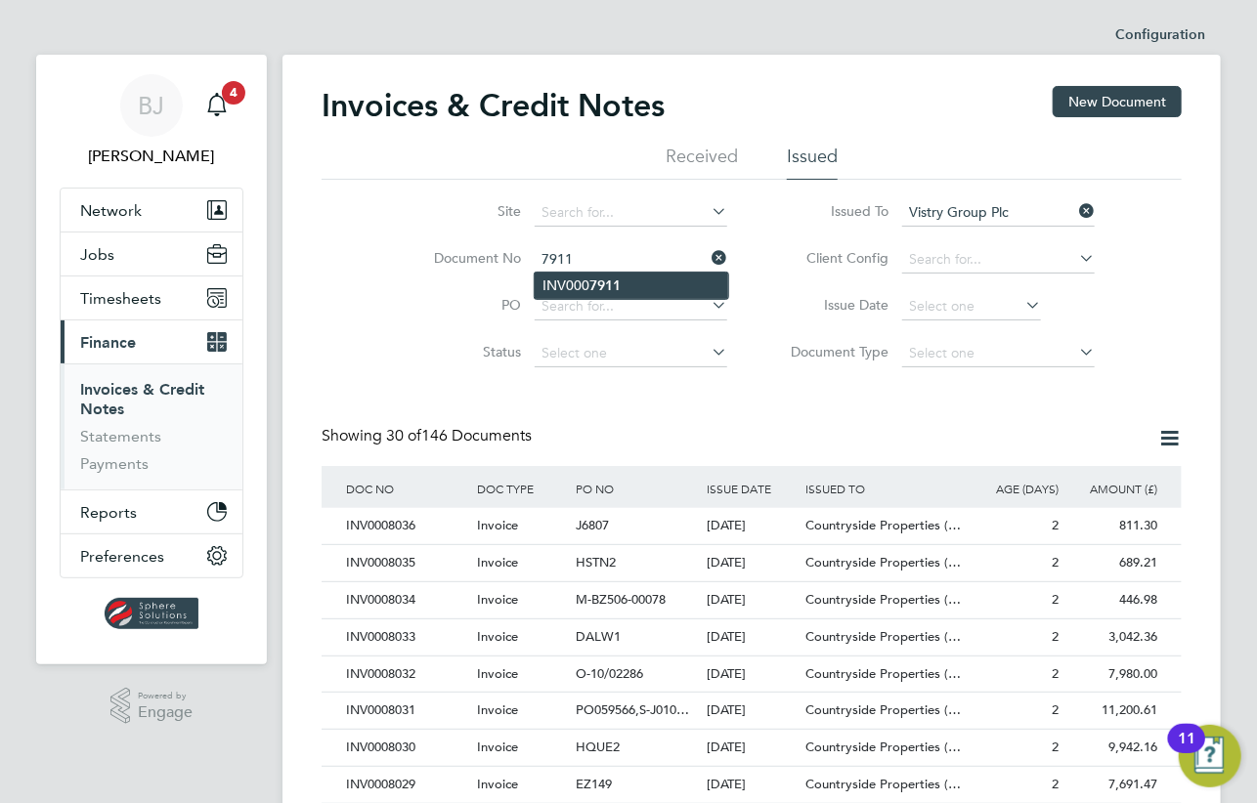
click at [583, 278] on li "INV000 7911" at bounding box center [632, 286] width 194 height 26
type input "INV0007911"
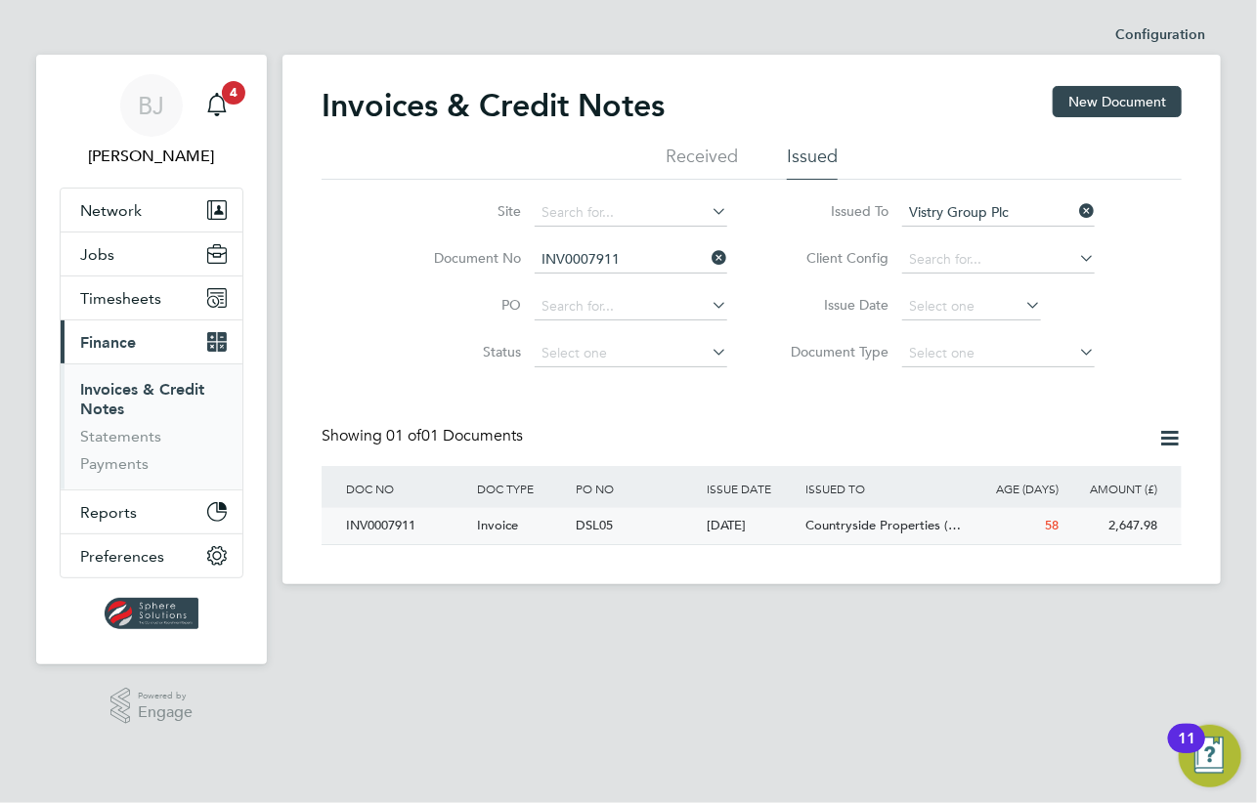
click at [1020, 518] on div "58" at bounding box center [1014, 526] width 99 height 36
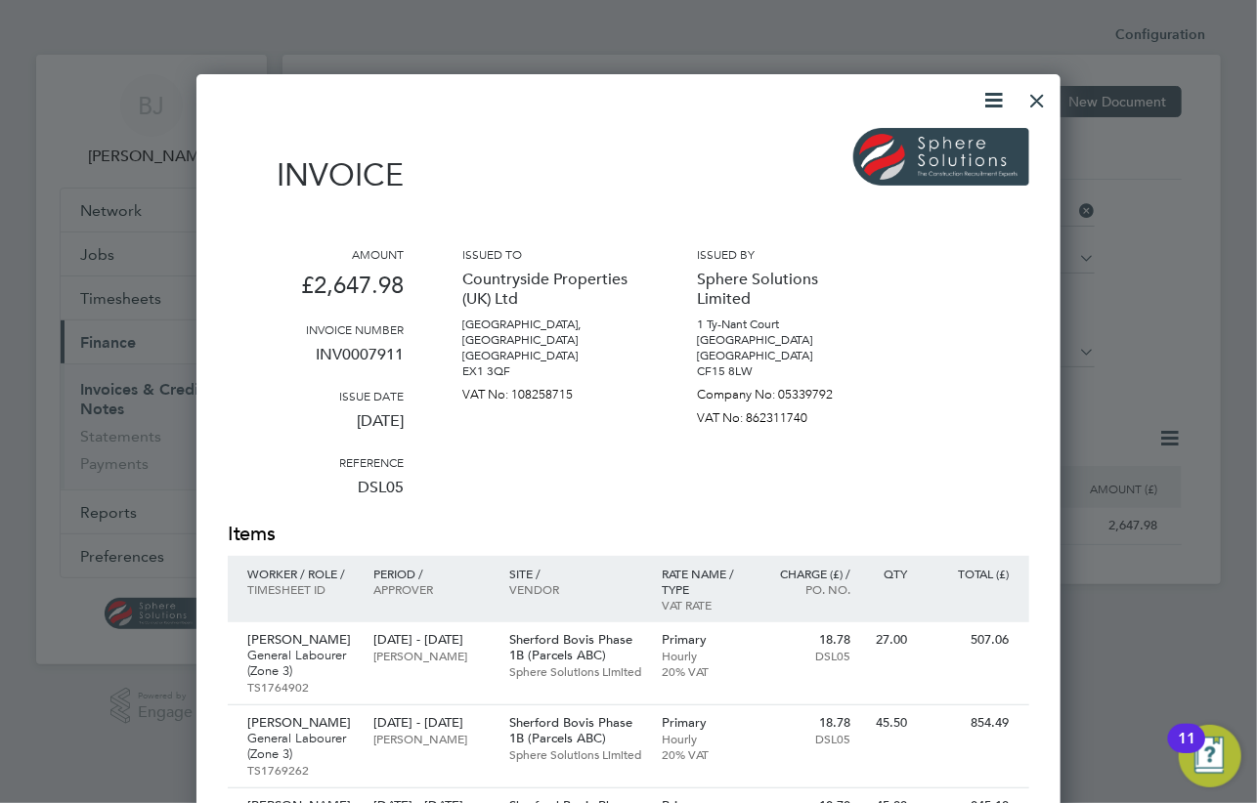
click at [986, 101] on icon at bounding box center [993, 100] width 24 height 24
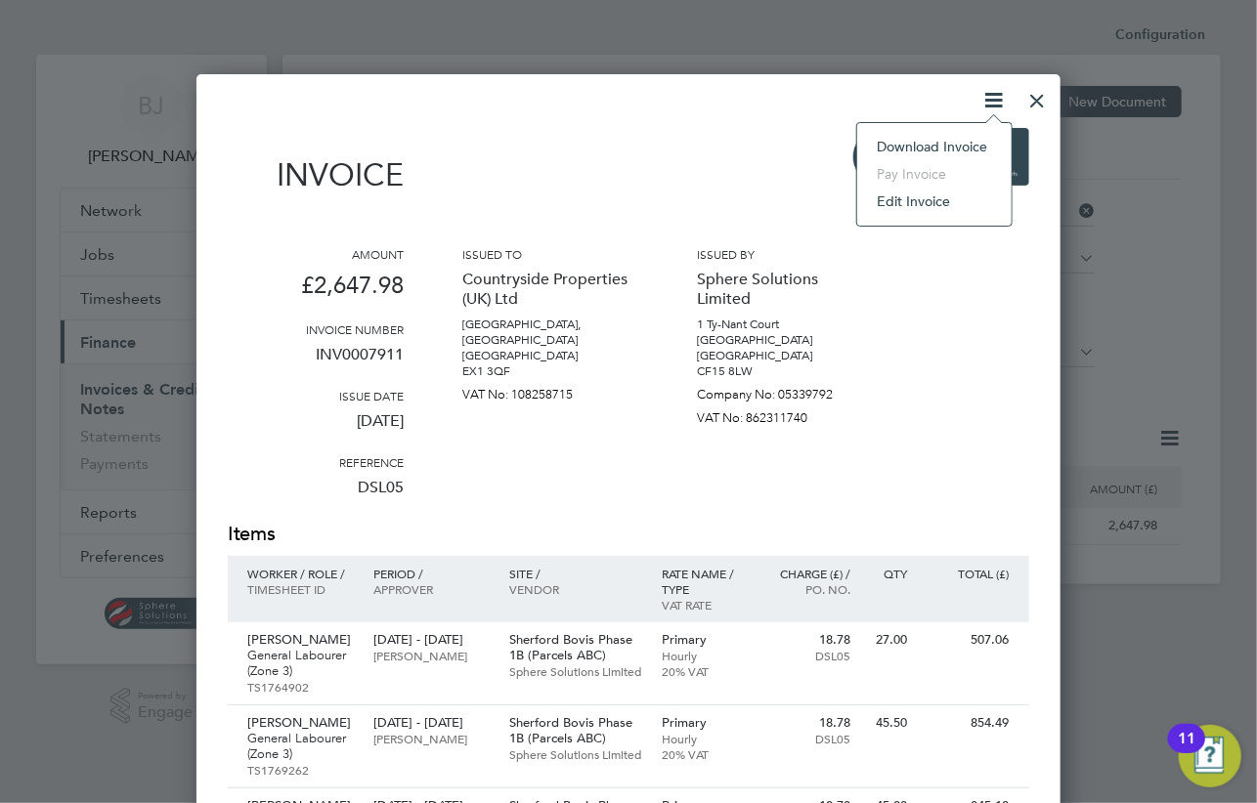
click at [924, 150] on li "Download Invoice" at bounding box center [934, 146] width 135 height 27
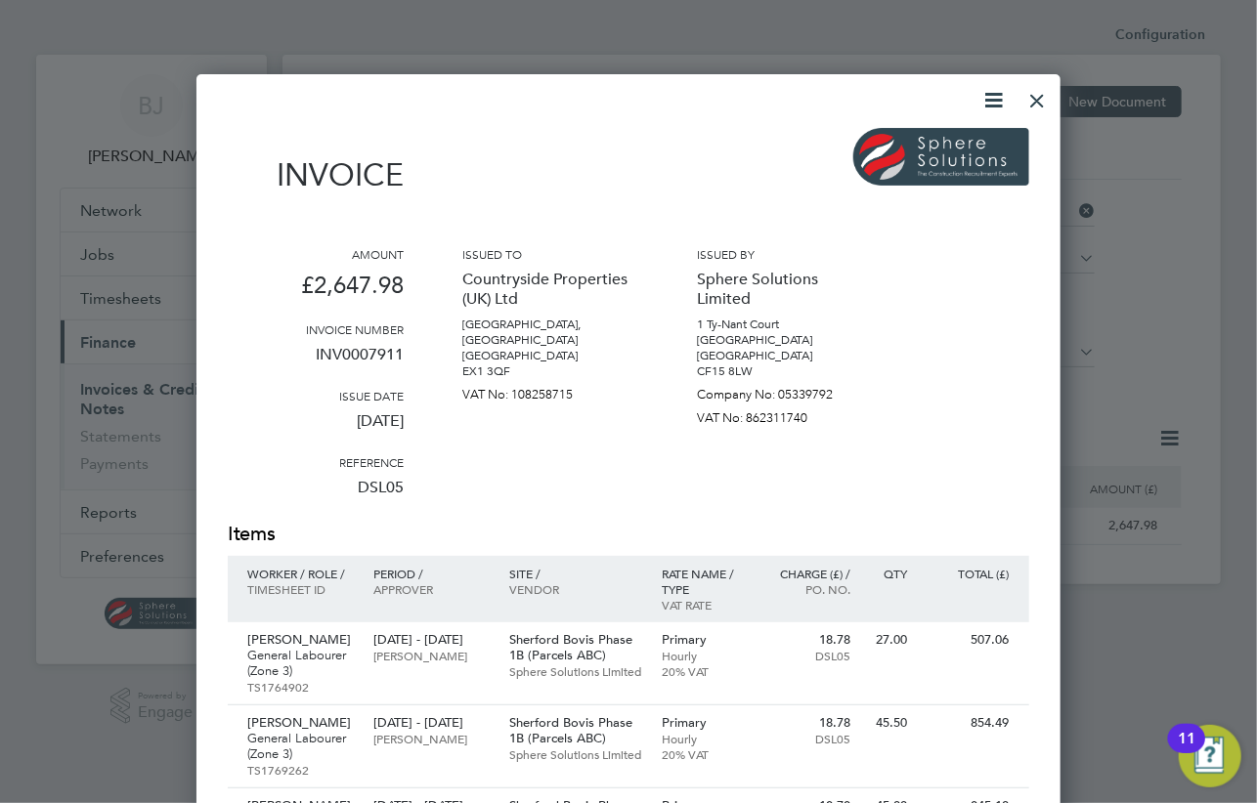
click at [1038, 104] on div at bounding box center [1037, 95] width 35 height 35
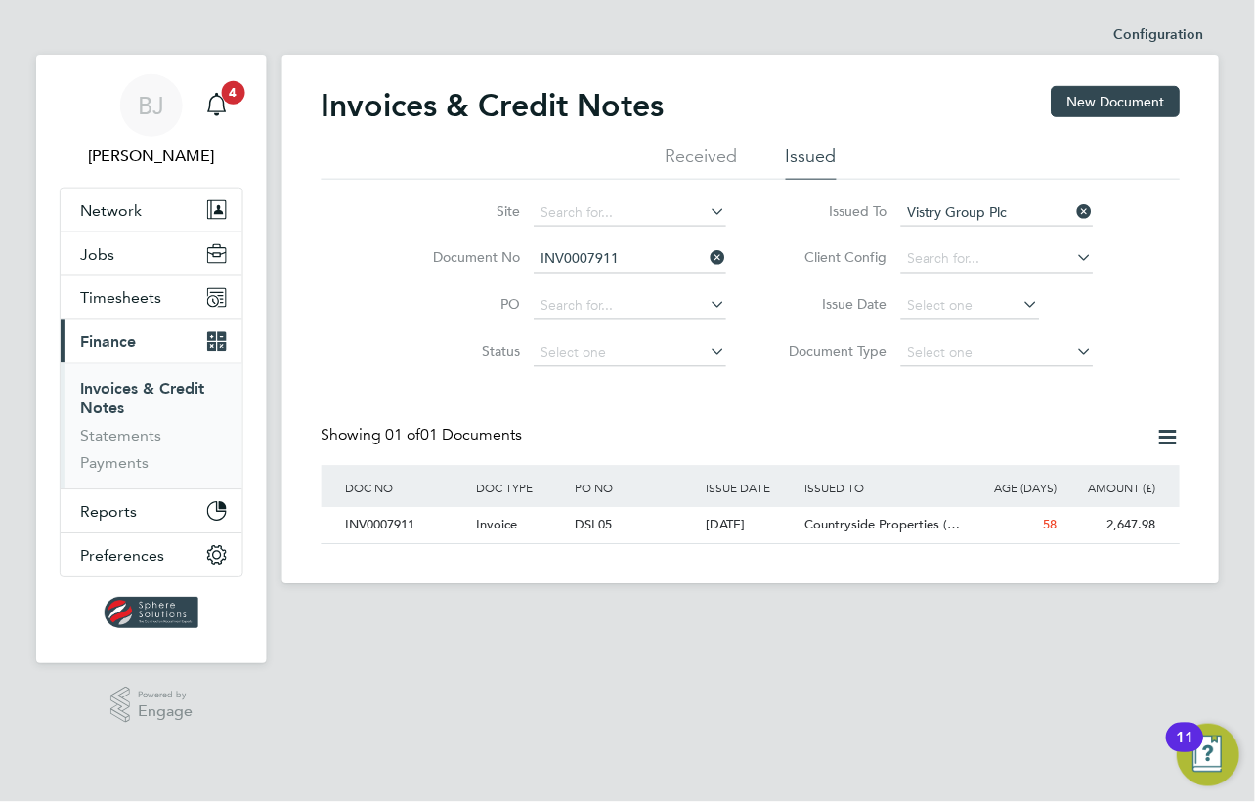
scroll to position [37, 165]
